Goal: Task Accomplishment & Management: Complete application form

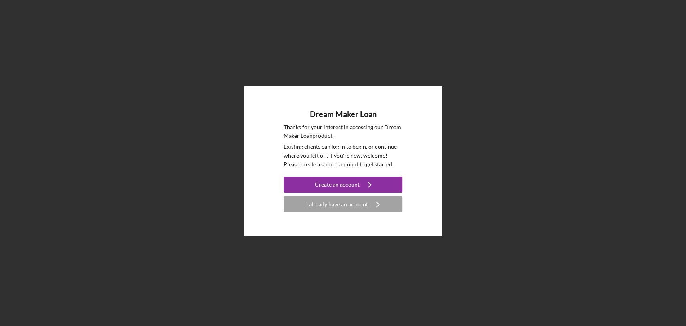
click at [520, 202] on div "Dream Maker Loan Thanks for your interest in accessing our Dream Maker Loan pro…" at bounding box center [343, 161] width 678 height 322
